Goal: Task Accomplishment & Management: Use online tool/utility

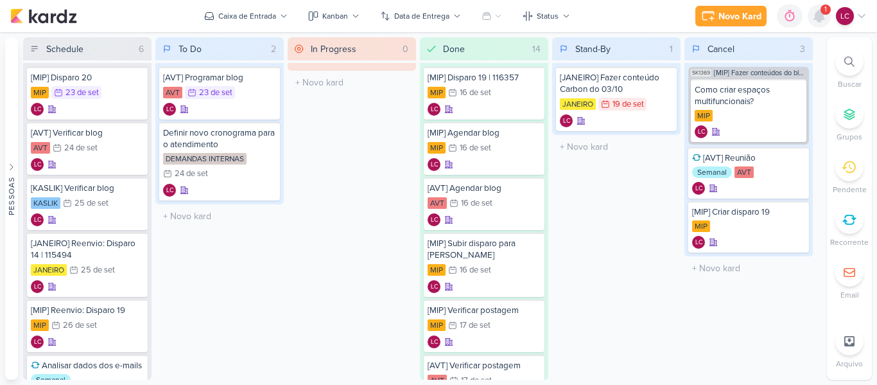
click at [821, 20] on icon at bounding box center [819, 16] width 10 height 12
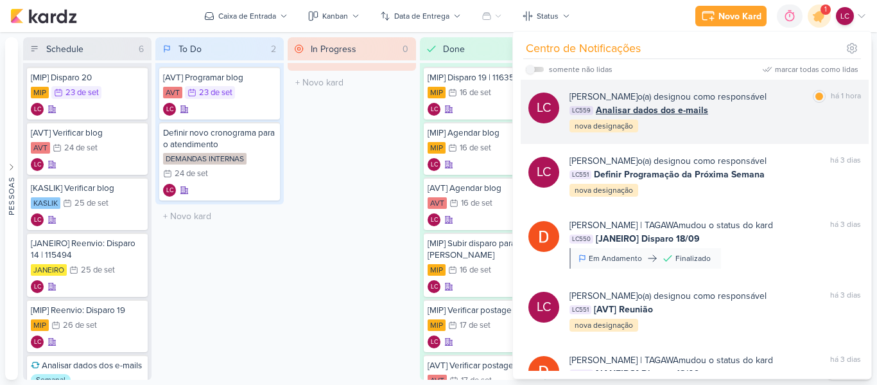
click at [665, 108] on span "Analisar dados dos e-mails" at bounding box center [652, 109] width 112 height 13
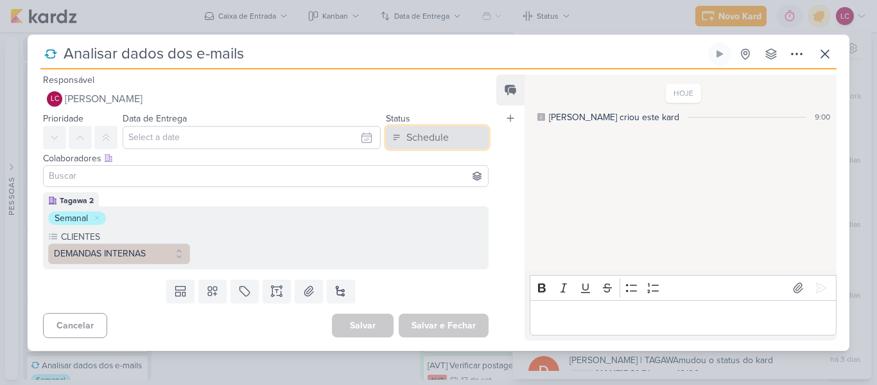
click at [430, 130] on div "Schedule" at bounding box center [428, 137] width 42 height 15
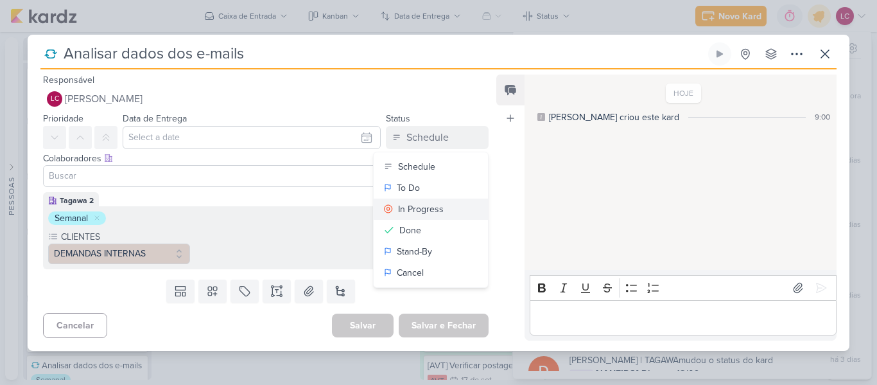
click at [410, 211] on div "In Progress" at bounding box center [421, 208] width 46 height 13
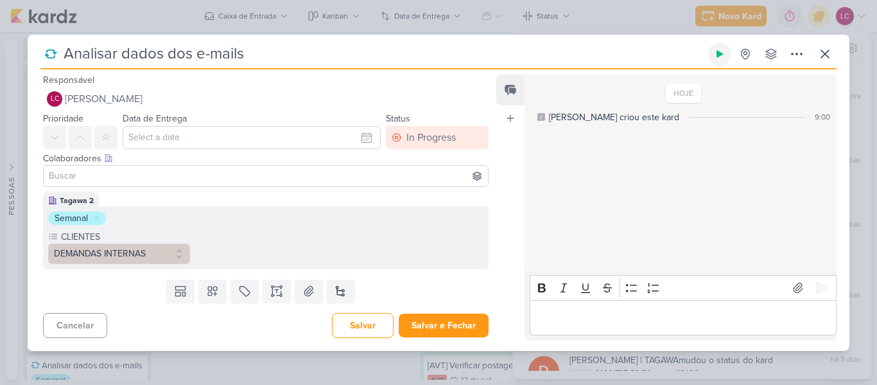
click at [716, 63] on button at bounding box center [719, 53] width 23 height 23
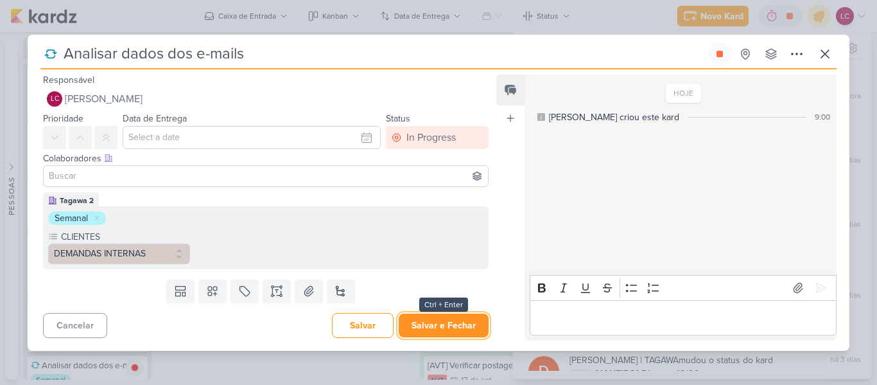
click at [435, 320] on button "Salvar e Fechar" at bounding box center [444, 325] width 90 height 24
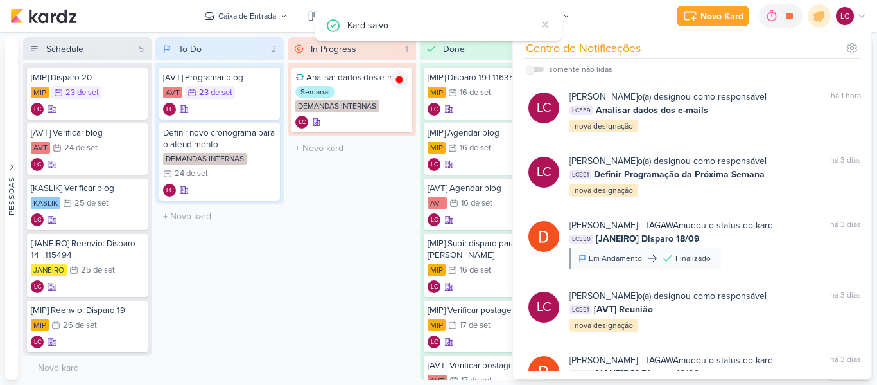
click at [344, 209] on div "In Progress 1 Mover Para Esquerda Mover Para Direita [GEOGRAPHIC_DATA] Analisar…" at bounding box center [352, 208] width 128 height 342
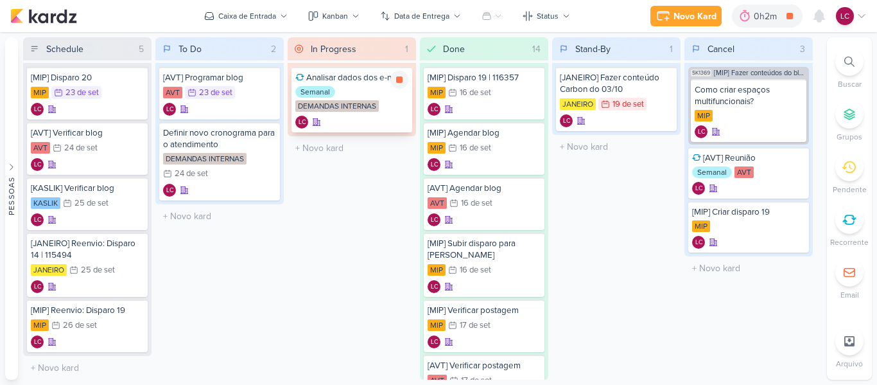
click at [399, 89] on div "Semanal DEMANDAS INTERNAS" at bounding box center [351, 99] width 113 height 27
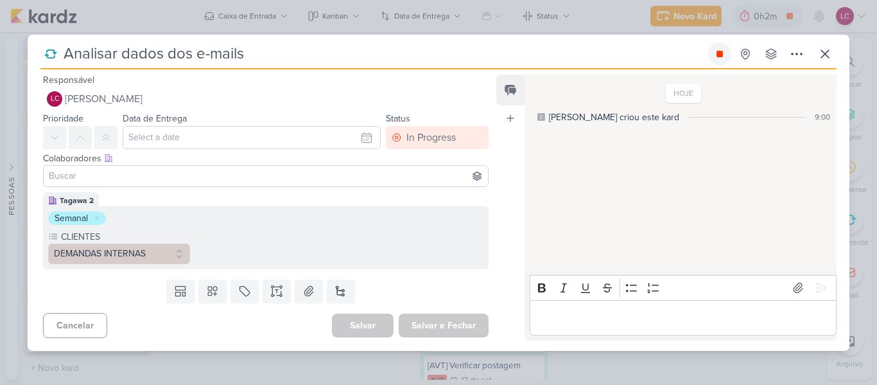
click at [719, 53] on icon at bounding box center [720, 54] width 6 height 6
click at [830, 57] on icon at bounding box center [825, 53] width 15 height 15
